Goal: Information Seeking & Learning: Find specific fact

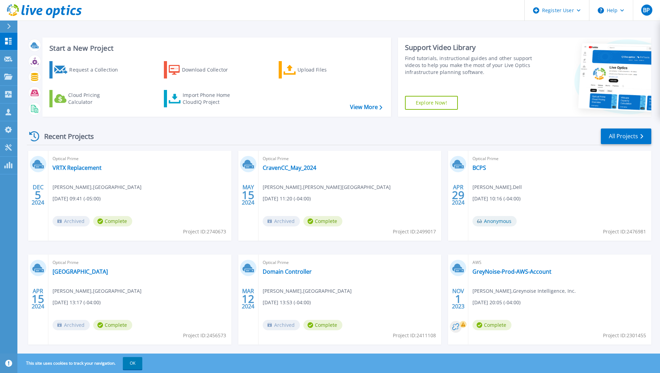
click at [172, 143] on div "Recent Projects All Projects" at bounding box center [339, 136] width 624 height 17
click at [11, 79] on icon at bounding box center [8, 77] width 8 height 6
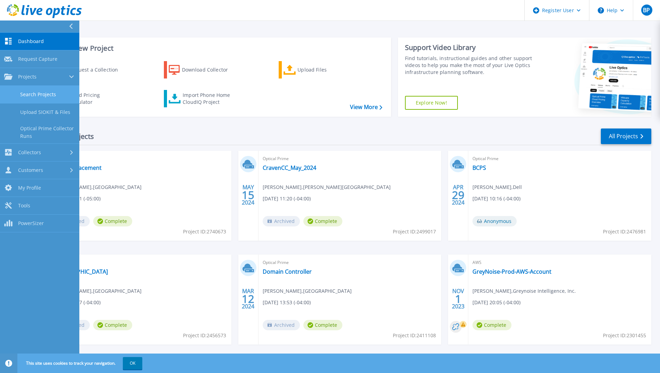
click at [40, 97] on link "Search Projects" at bounding box center [39, 95] width 79 height 18
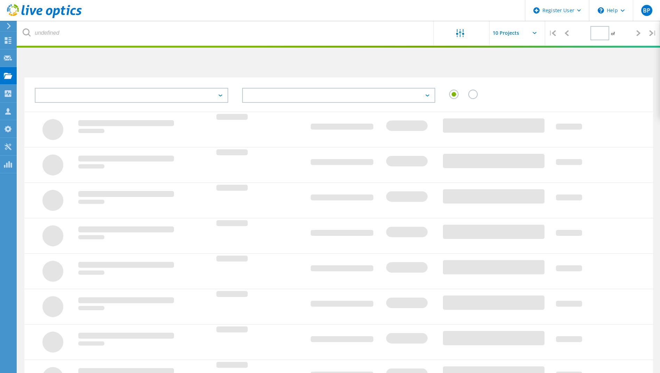
type input "1"
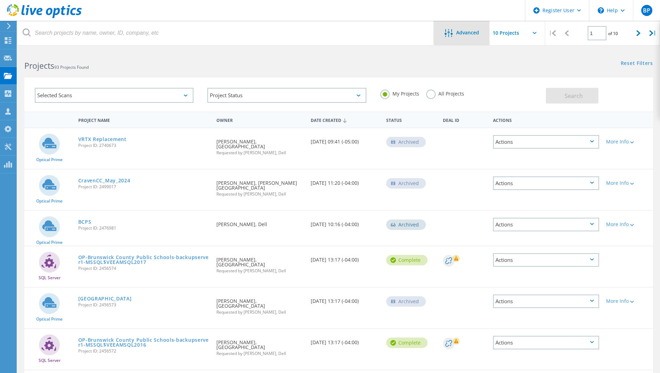
click at [460, 36] on div "Advanced" at bounding box center [462, 33] width 56 height 9
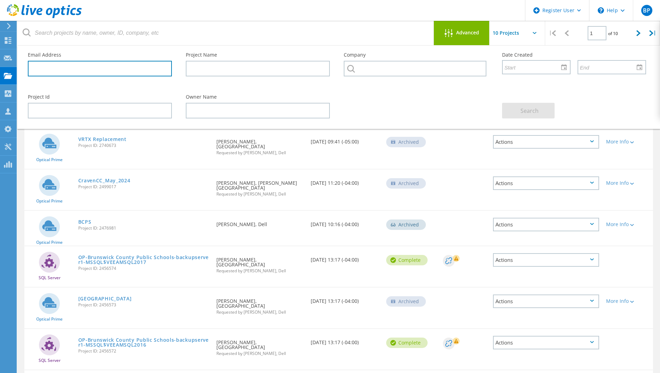
click at [80, 70] on input "text" at bounding box center [100, 69] width 144 height 16
click at [169, 46] on div at bounding box center [330, 47] width 660 height 2
click at [100, 66] on input "text" at bounding box center [100, 69] width 144 height 16
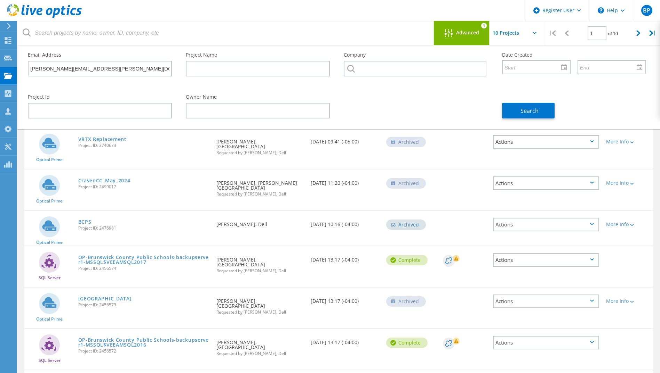
click at [130, 89] on div "Project Id" at bounding box center [100, 107] width 158 height 38
click at [90, 71] on input "[PERSON_NAME][EMAIL_ADDRESS][PERSON_NAME][DOMAIN_NAME]" at bounding box center [100, 69] width 144 height 16
click at [98, 71] on input "[PERSON_NAME][EMAIL_ADDRESS][PERSON_NAME][DOMAIN_NAME]" at bounding box center [100, 69] width 144 height 16
type input "[PERSON_NAME][EMAIL_ADDRESS][PERSON_NAME][DOMAIN_NAME]"
click at [183, 95] on div "Owner Name" at bounding box center [258, 107] width 158 height 38
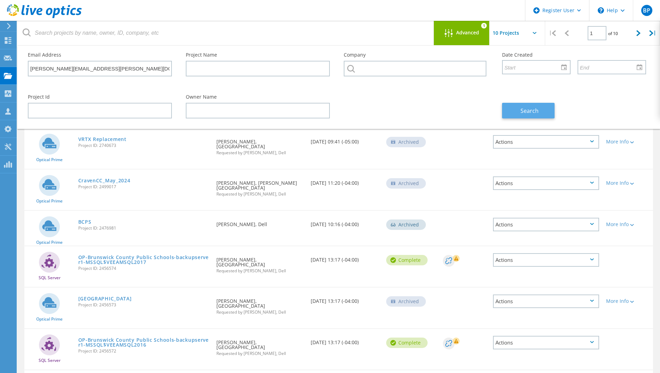
click at [540, 114] on button "Search" at bounding box center [528, 111] width 52 height 16
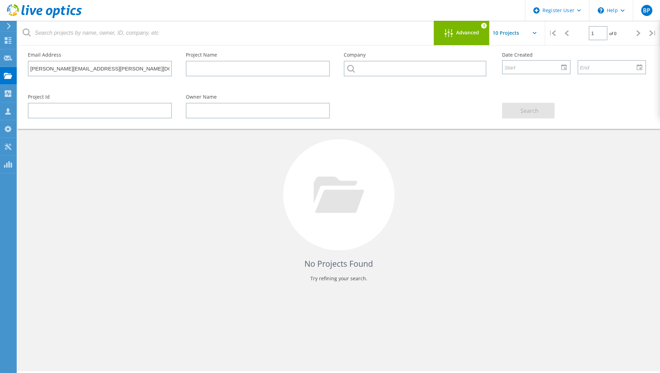
click at [249, 200] on div "No Projects Found Try refining your search." at bounding box center [338, 202] width 628 height 180
click at [74, 73] on input "[PERSON_NAME][EMAIL_ADDRESS][PERSON_NAME][DOMAIN_NAME]" at bounding box center [100, 69] width 144 height 16
click at [67, 73] on input "[PERSON_NAME][EMAIL_ADDRESS][PERSON_NAME][DOMAIN_NAME]" at bounding box center [100, 69] width 144 height 16
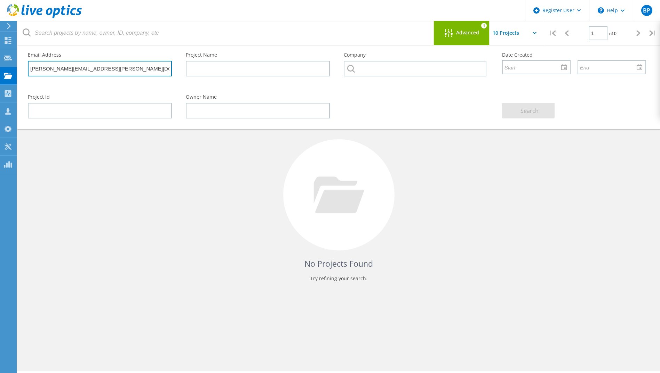
click at [67, 73] on input "[PERSON_NAME][EMAIL_ADDRESS][PERSON_NAME][DOMAIN_NAME]" at bounding box center [100, 69] width 144 height 16
click at [121, 96] on label "Project Id" at bounding box center [100, 97] width 144 height 5
